Goal: Check status: Check status

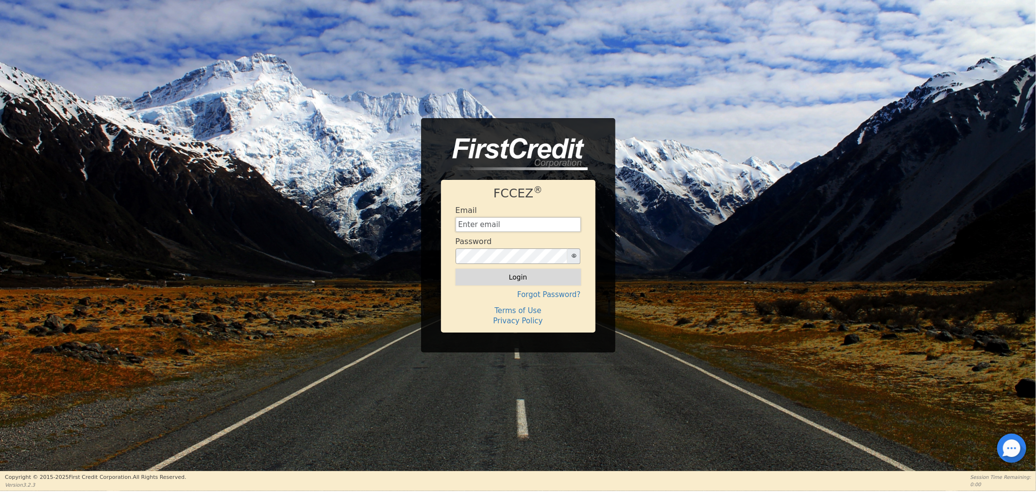
type input "[EMAIL_ADDRESS][DOMAIN_NAME]"
click at [498, 277] on button "Login" at bounding box center [518, 277] width 125 height 17
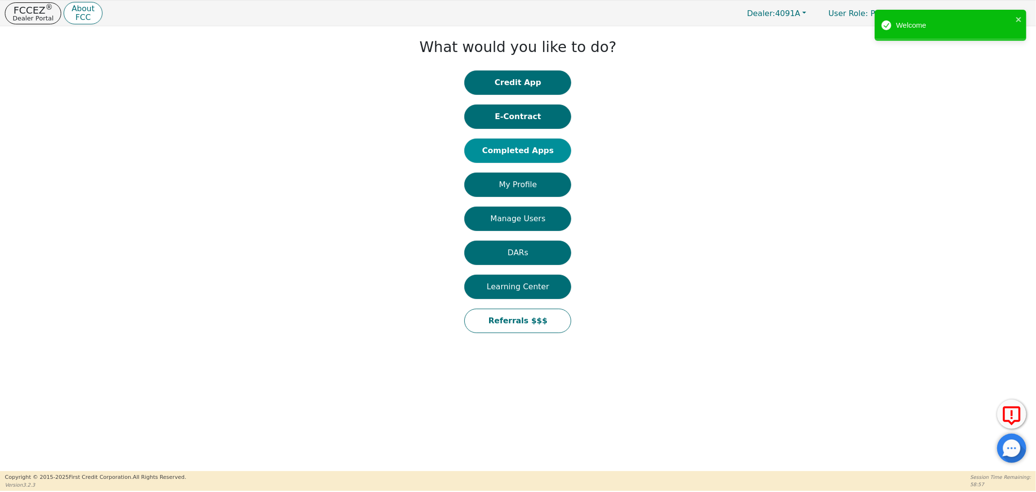
click at [504, 156] on button "Completed Apps" at bounding box center [517, 150] width 107 height 24
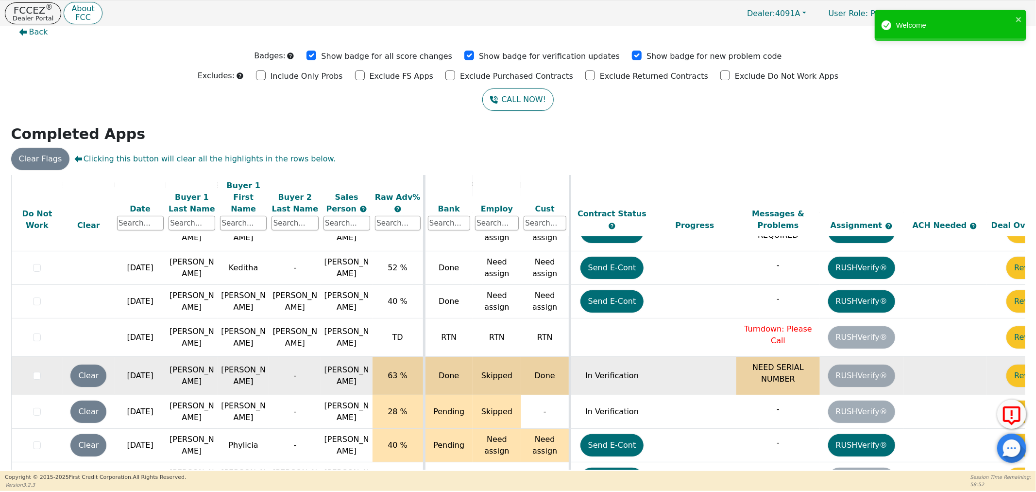
scroll to position [12, 0]
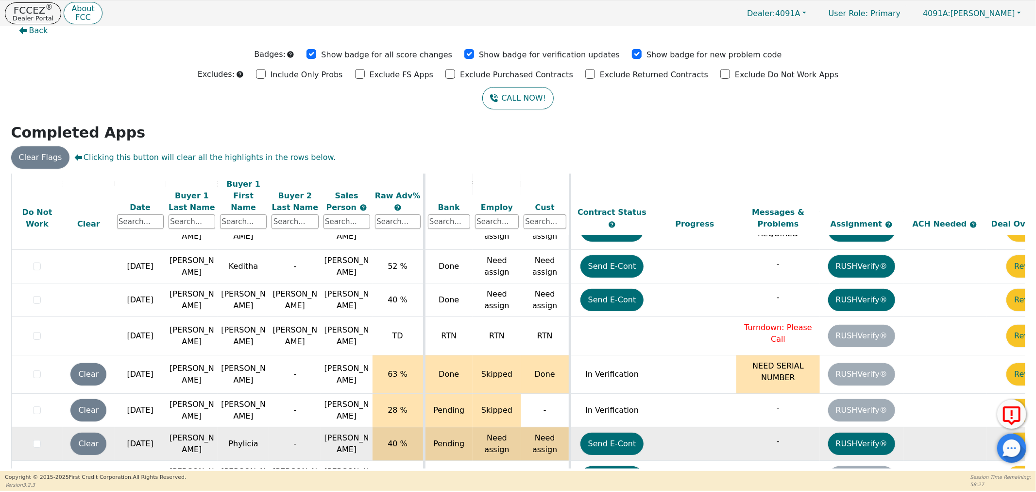
click at [34, 438] on div at bounding box center [37, 444] width 47 height 12
click at [36, 440] on input "checkbox" at bounding box center [37, 444] width 8 height 8
click at [36, 438] on div at bounding box center [37, 444] width 47 height 12
click at [35, 440] on input "checkbox" at bounding box center [37, 444] width 8 height 8
